Goal: Information Seeking & Learning: Learn about a topic

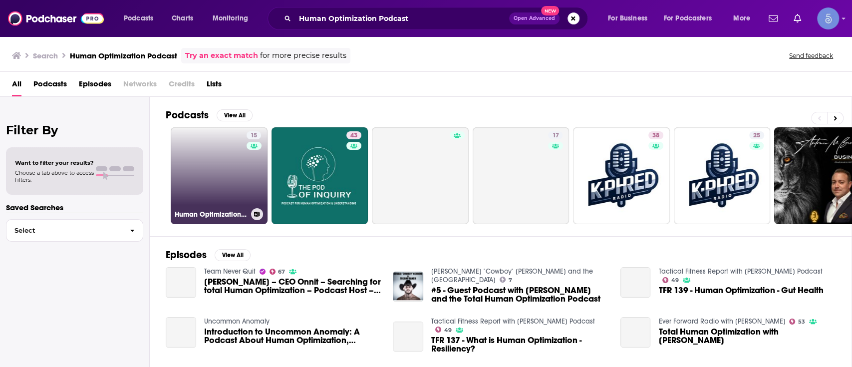
click at [210, 158] on link "15 Human Optimization Podcast" at bounding box center [219, 175] width 97 height 97
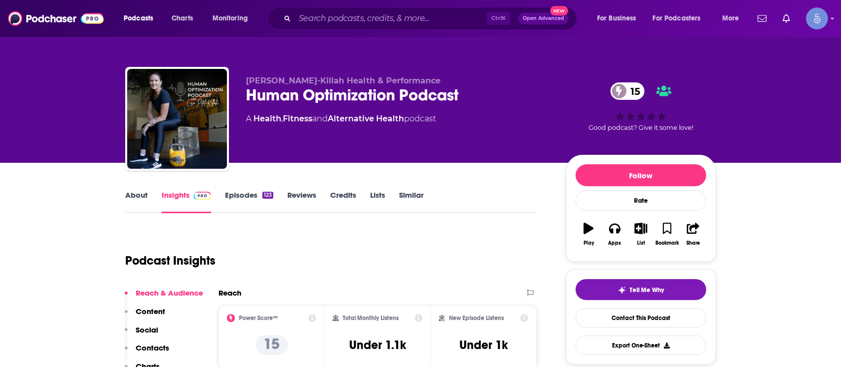
click at [349, 95] on div "Human Optimization Podcast 15" at bounding box center [398, 94] width 304 height 19
click at [349, 94] on div "Human Optimization Podcast 15" at bounding box center [398, 94] width 304 height 19
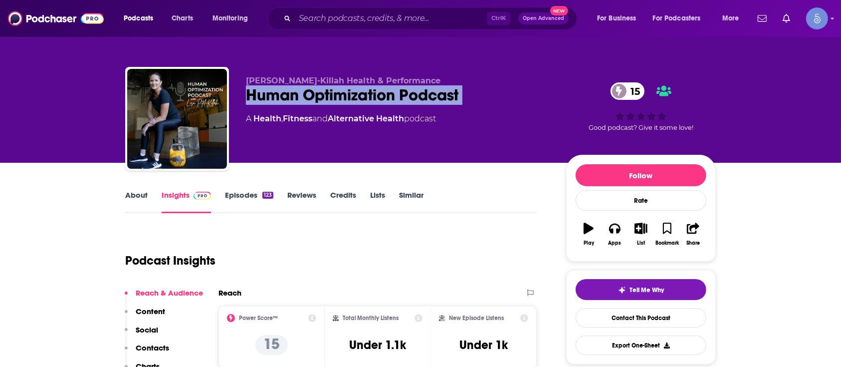
click at [349, 94] on div "Human Optimization Podcast 15" at bounding box center [398, 94] width 304 height 19
